Goal: Information Seeking & Learning: Learn about a topic

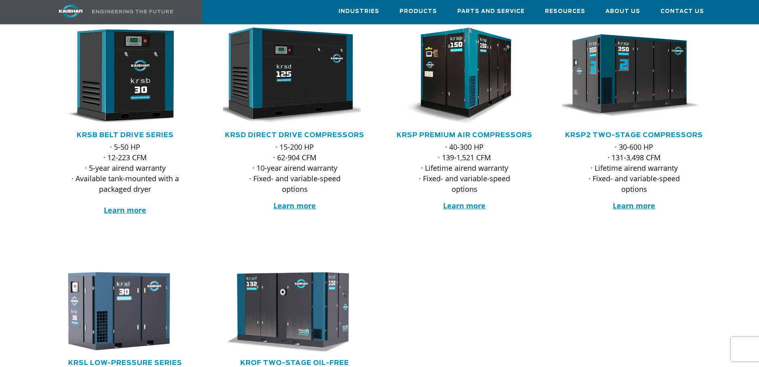
scroll to position [121, 0]
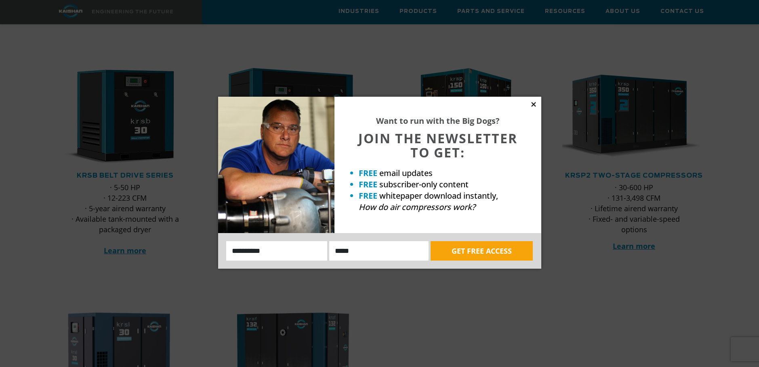
click at [533, 104] on icon at bounding box center [534, 104] width 4 height 4
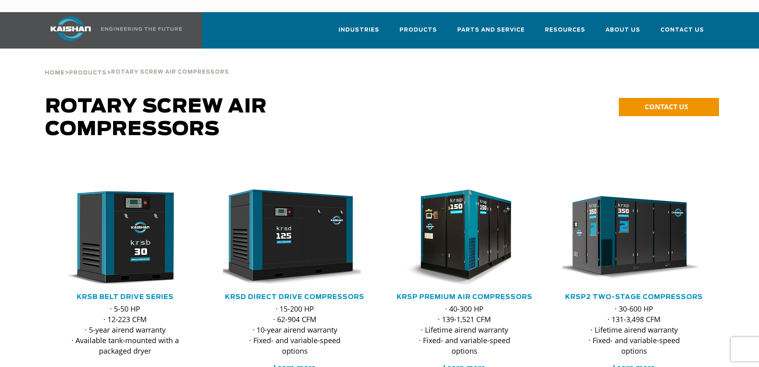
scroll to position [40, 0]
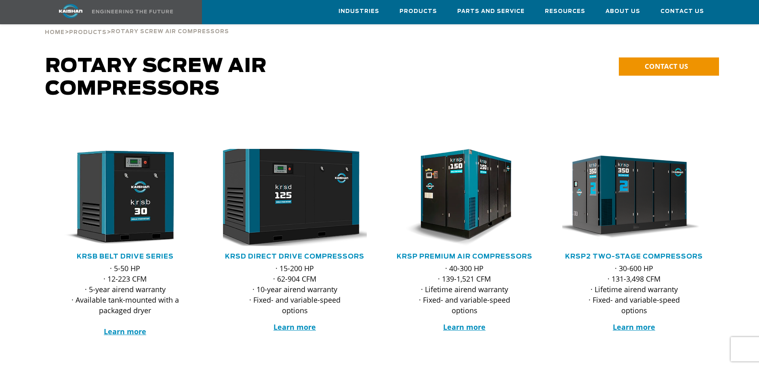
click at [320, 190] on img at bounding box center [289, 197] width 158 height 107
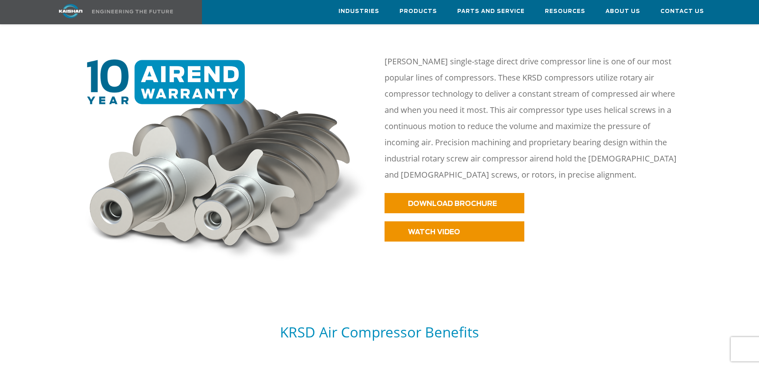
scroll to position [404, 0]
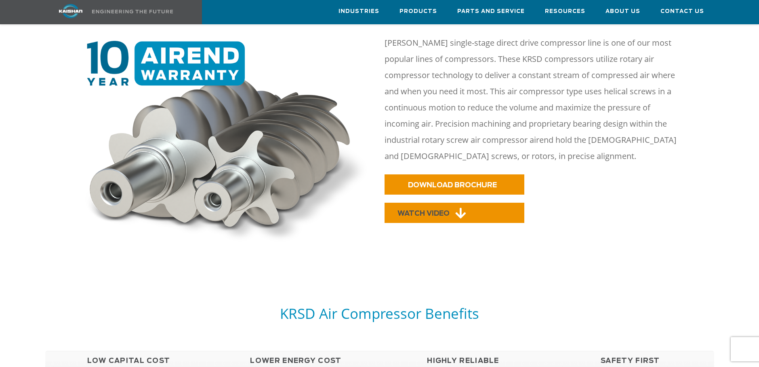
click at [439, 210] on span "WATCH VIDEO" at bounding box center [424, 213] width 52 height 7
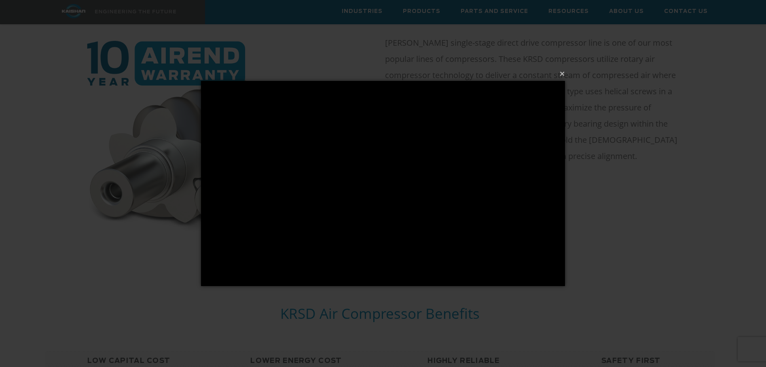
click at [596, 276] on div "× Loading..." at bounding box center [383, 183] width 766 height 367
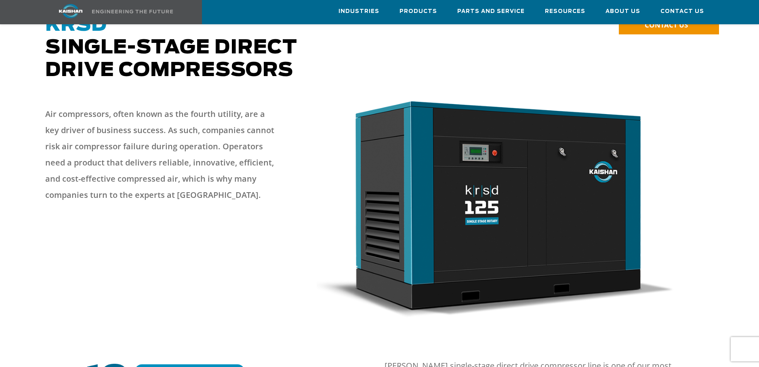
scroll to position [0, 0]
